Goal: Communication & Community: Answer question/provide support

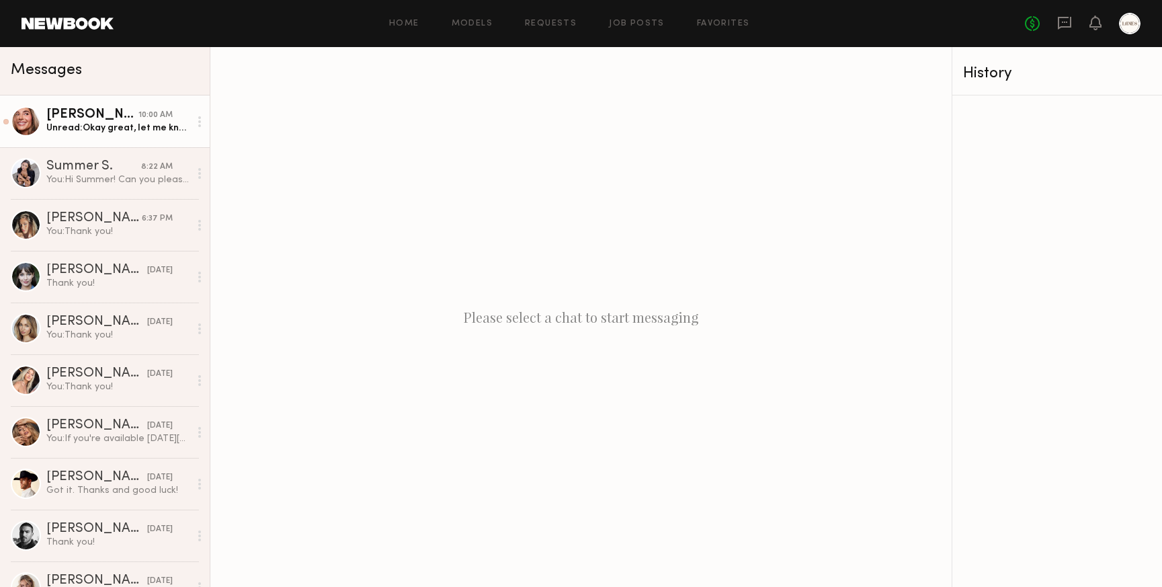
click at [81, 131] on div "Unread: Okay great, let me know. Thank you!" at bounding box center [117, 128] width 143 height 13
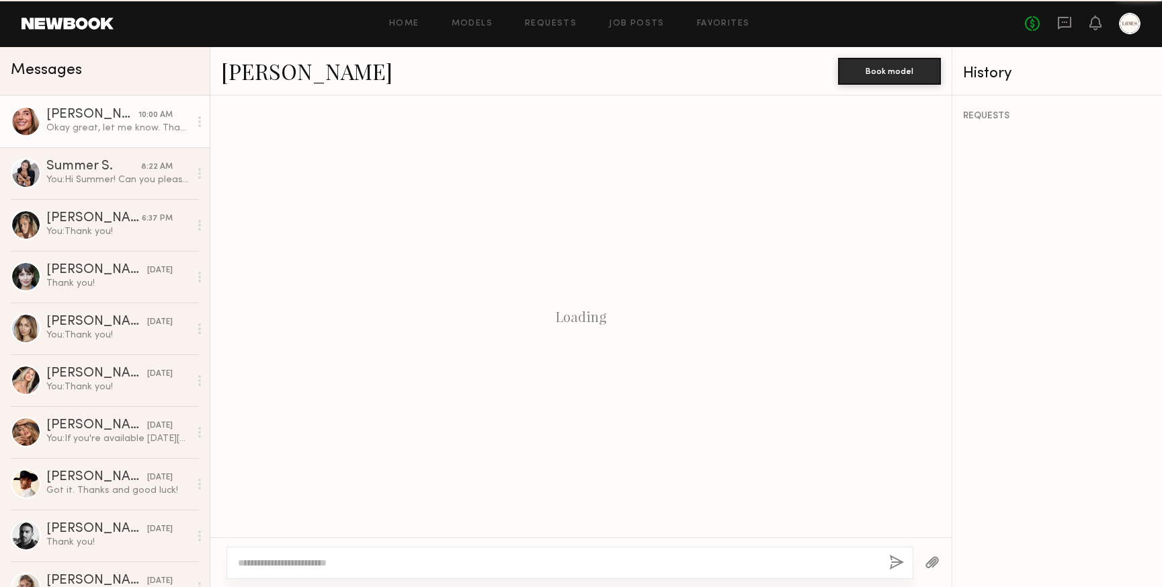
scroll to position [1556, 0]
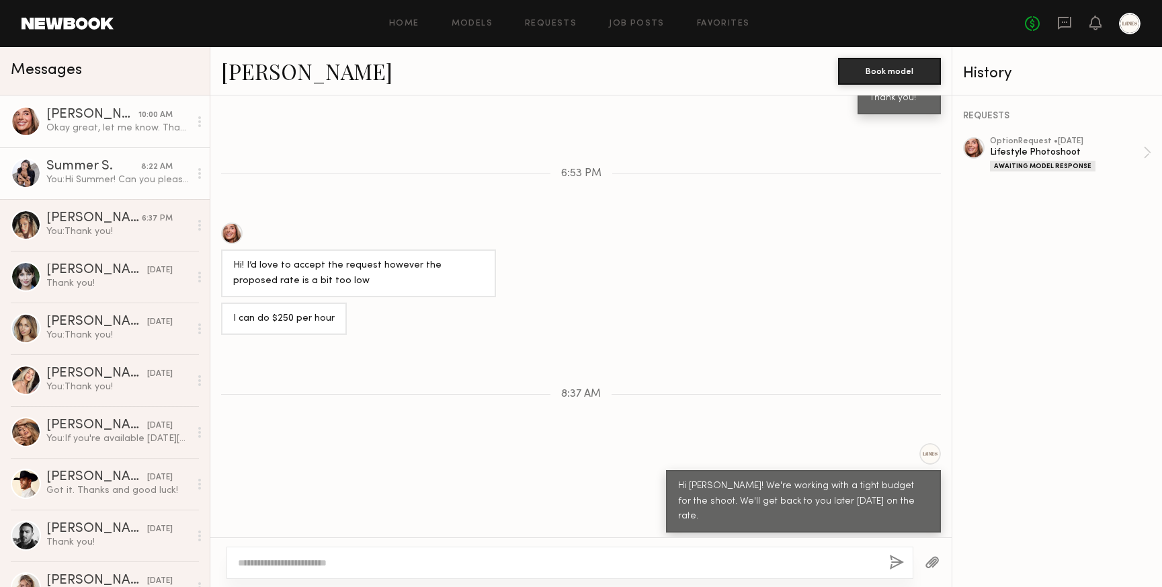
click at [83, 173] on div "You: Hi Summer! Can you please send us the photos requested above? We will be m…" at bounding box center [117, 179] width 143 height 13
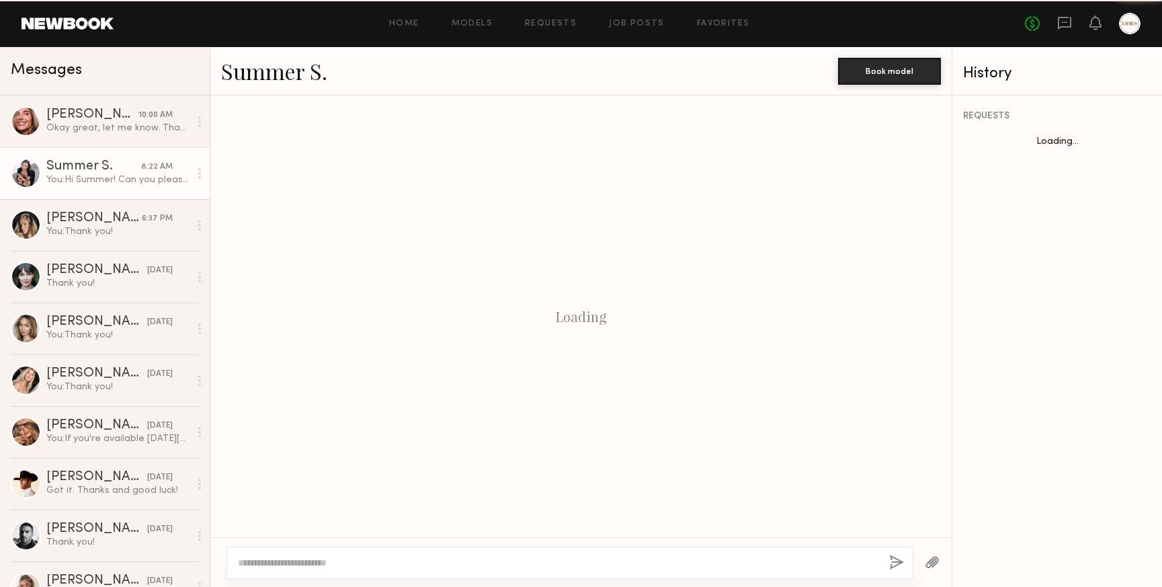
scroll to position [393, 0]
